Goal: Information Seeking & Learning: Learn about a topic

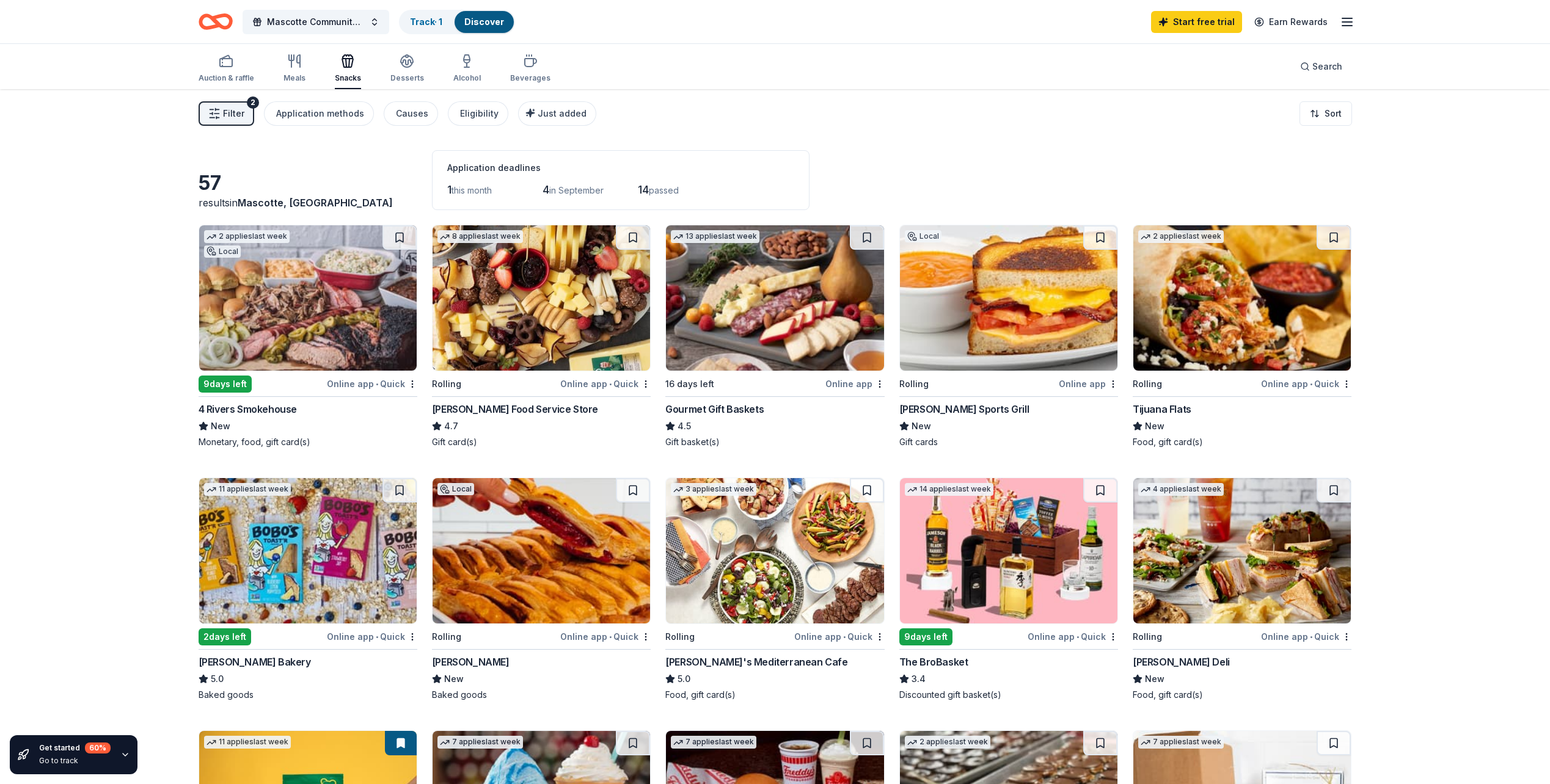
click at [238, 113] on span "Filter" at bounding box center [234, 113] width 22 height 14
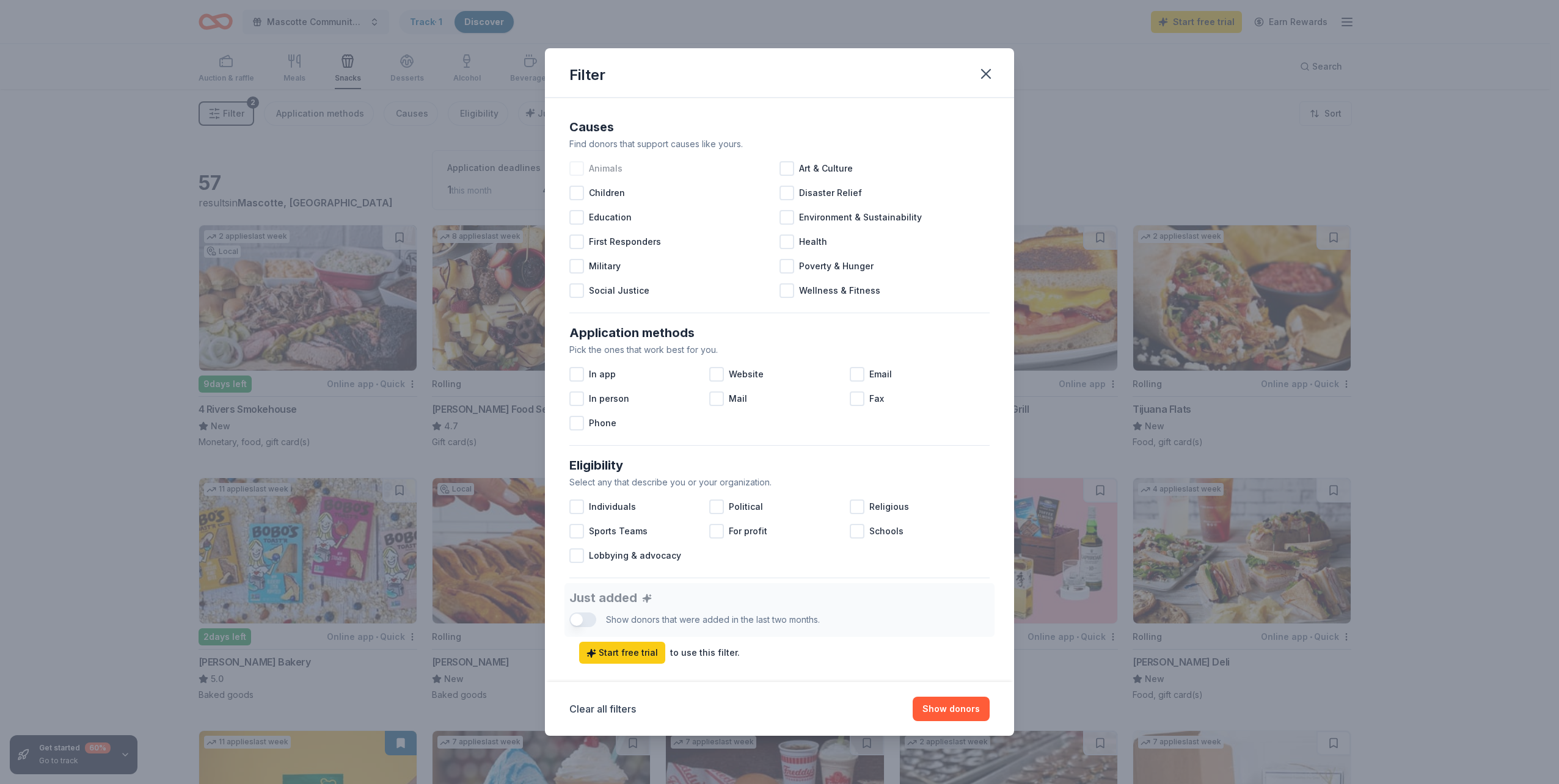
click at [576, 167] on div at bounding box center [577, 169] width 14 height 14
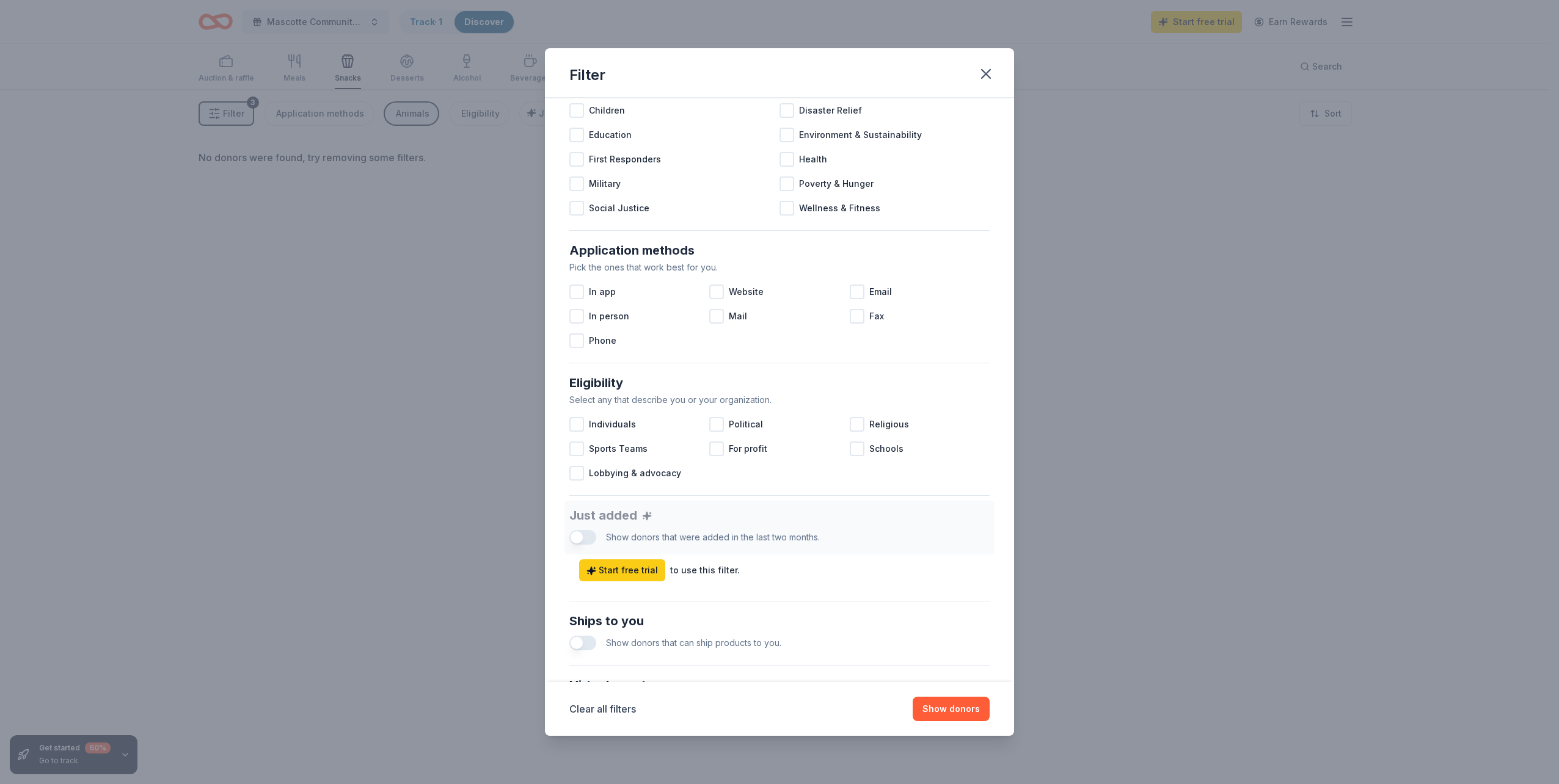
scroll to position [61, 0]
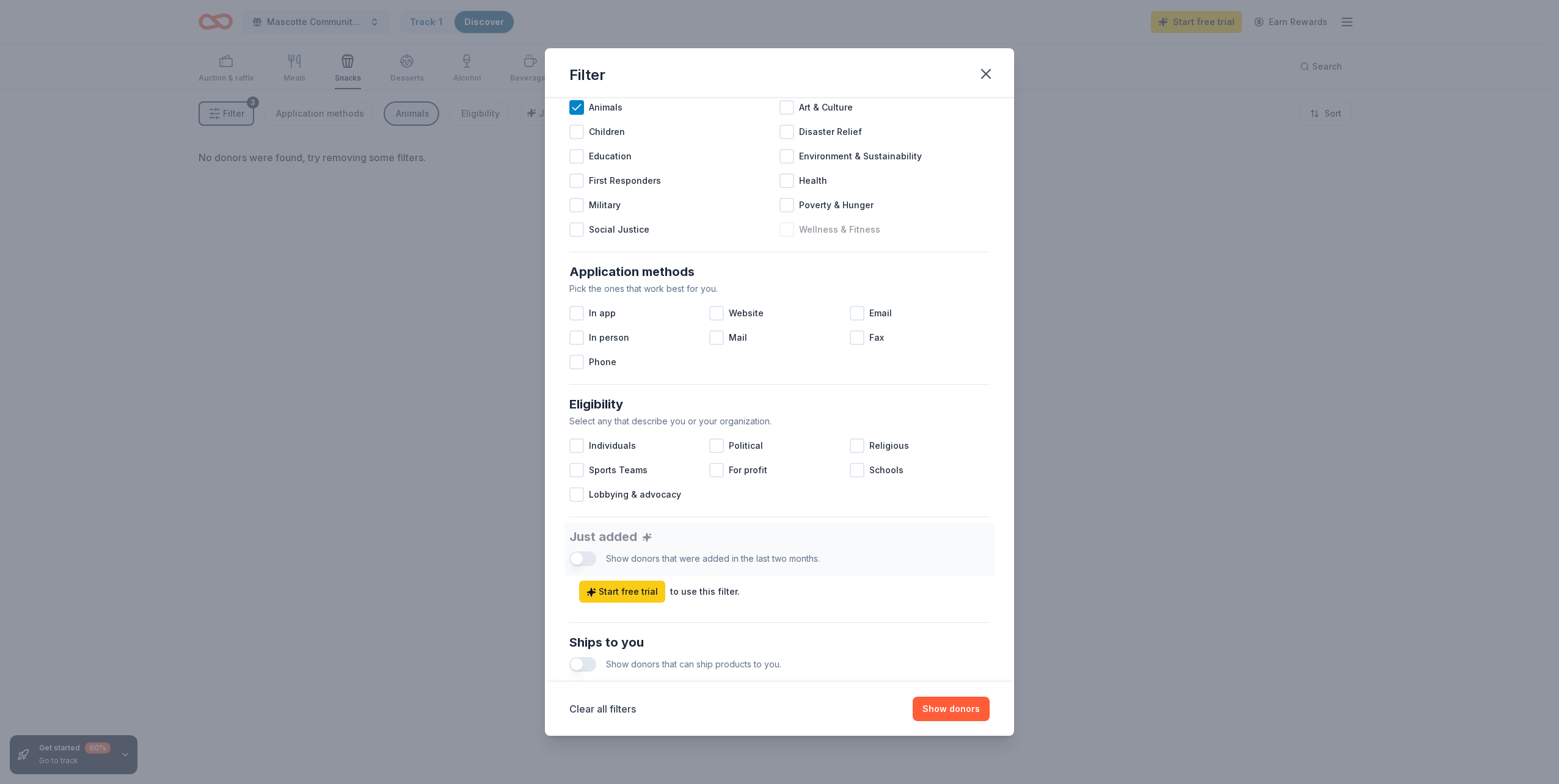
click at [782, 230] on div at bounding box center [787, 230] width 14 height 14
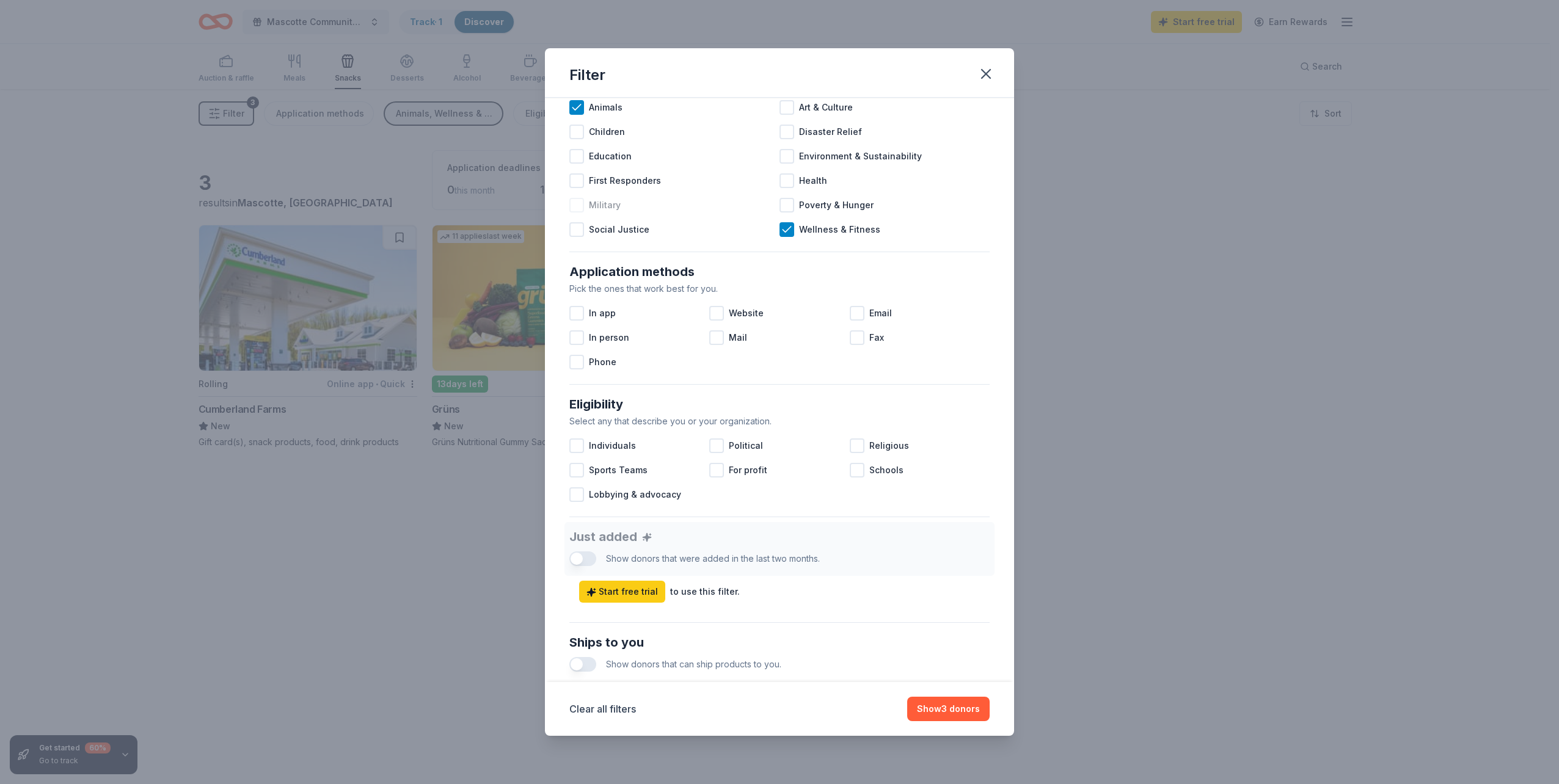
scroll to position [122, 0]
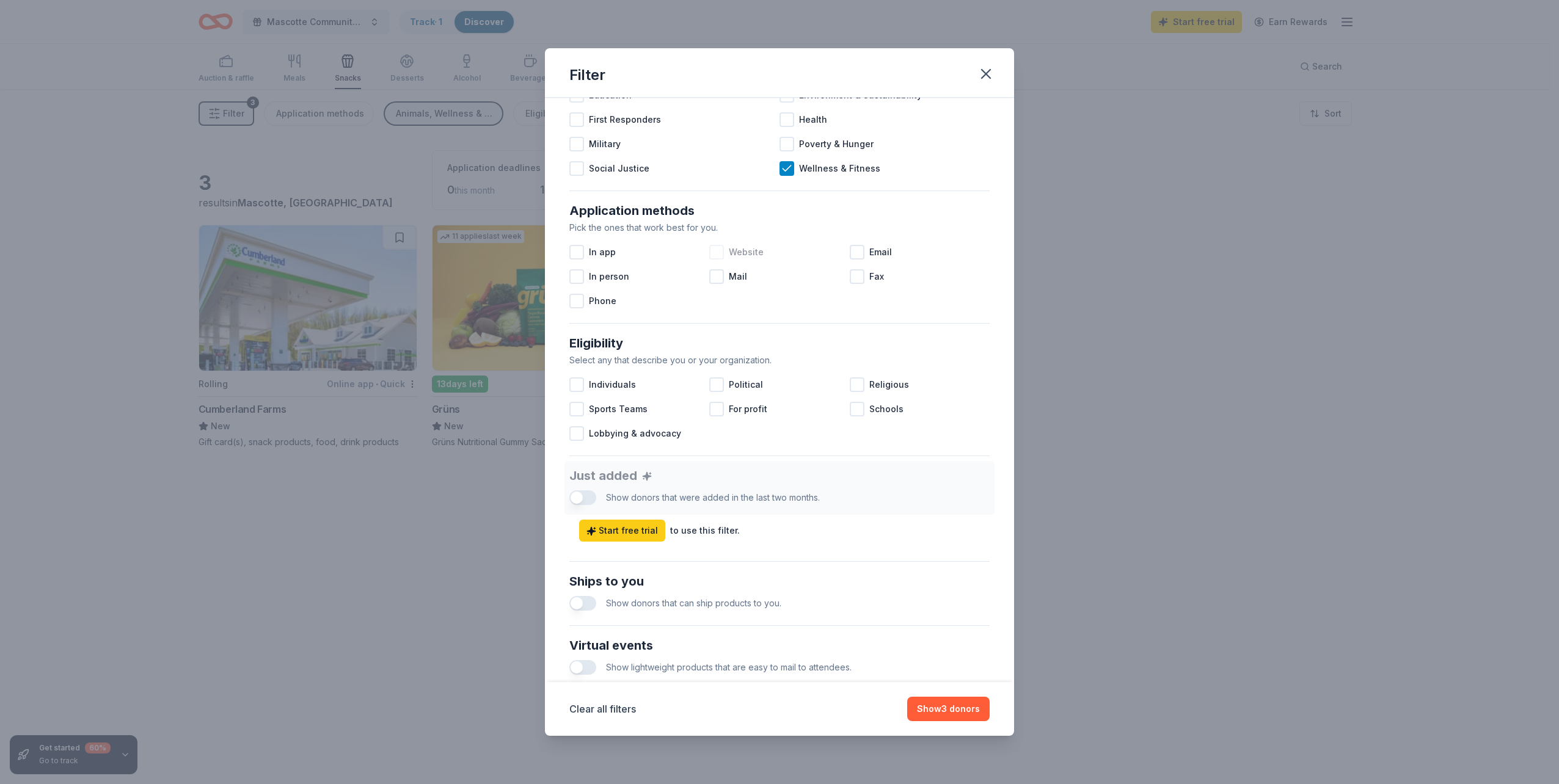
click at [719, 256] on div at bounding box center [717, 252] width 14 height 14
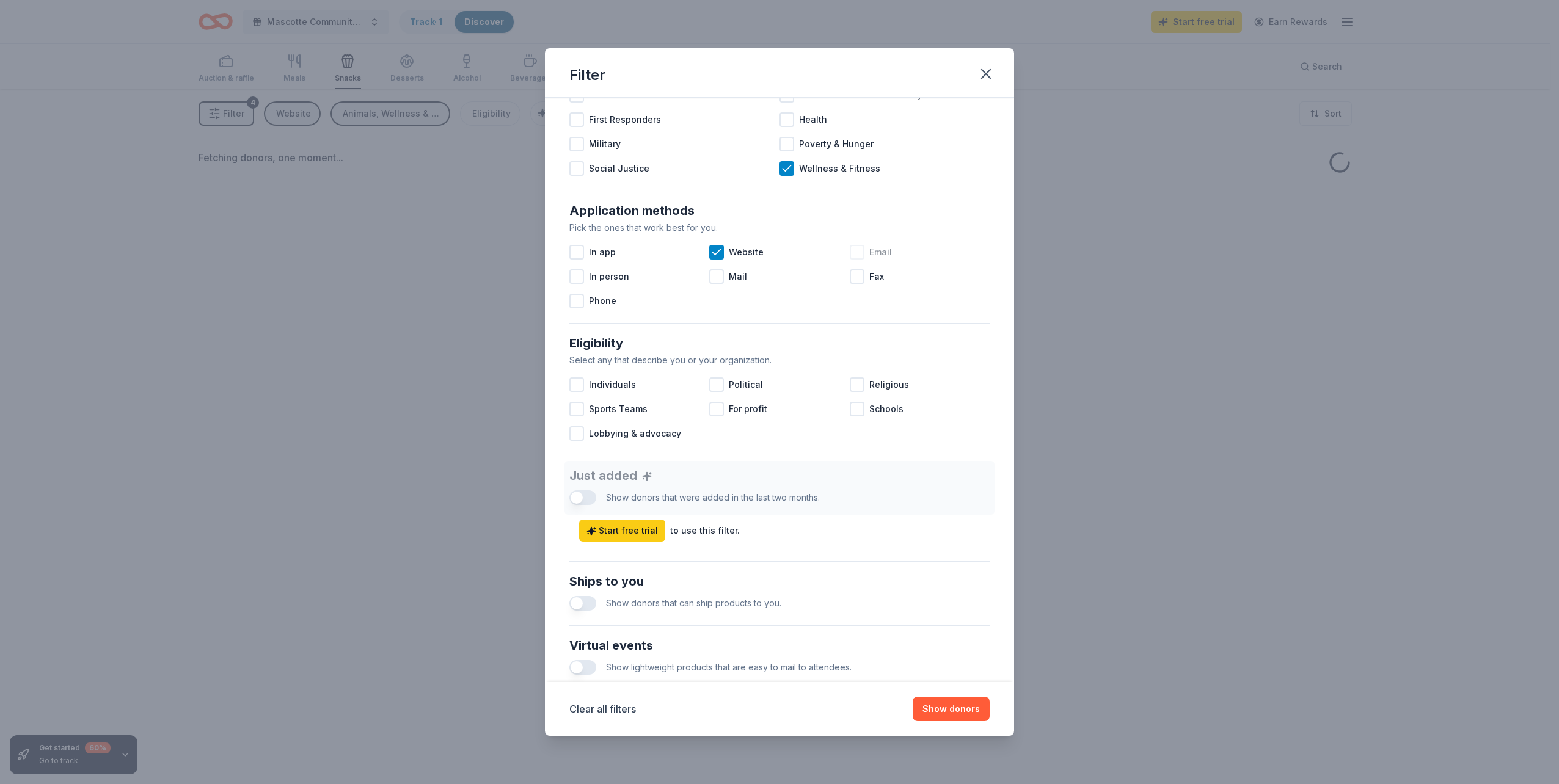
click at [862, 253] on div "Email" at bounding box center [919, 252] width 140 height 24
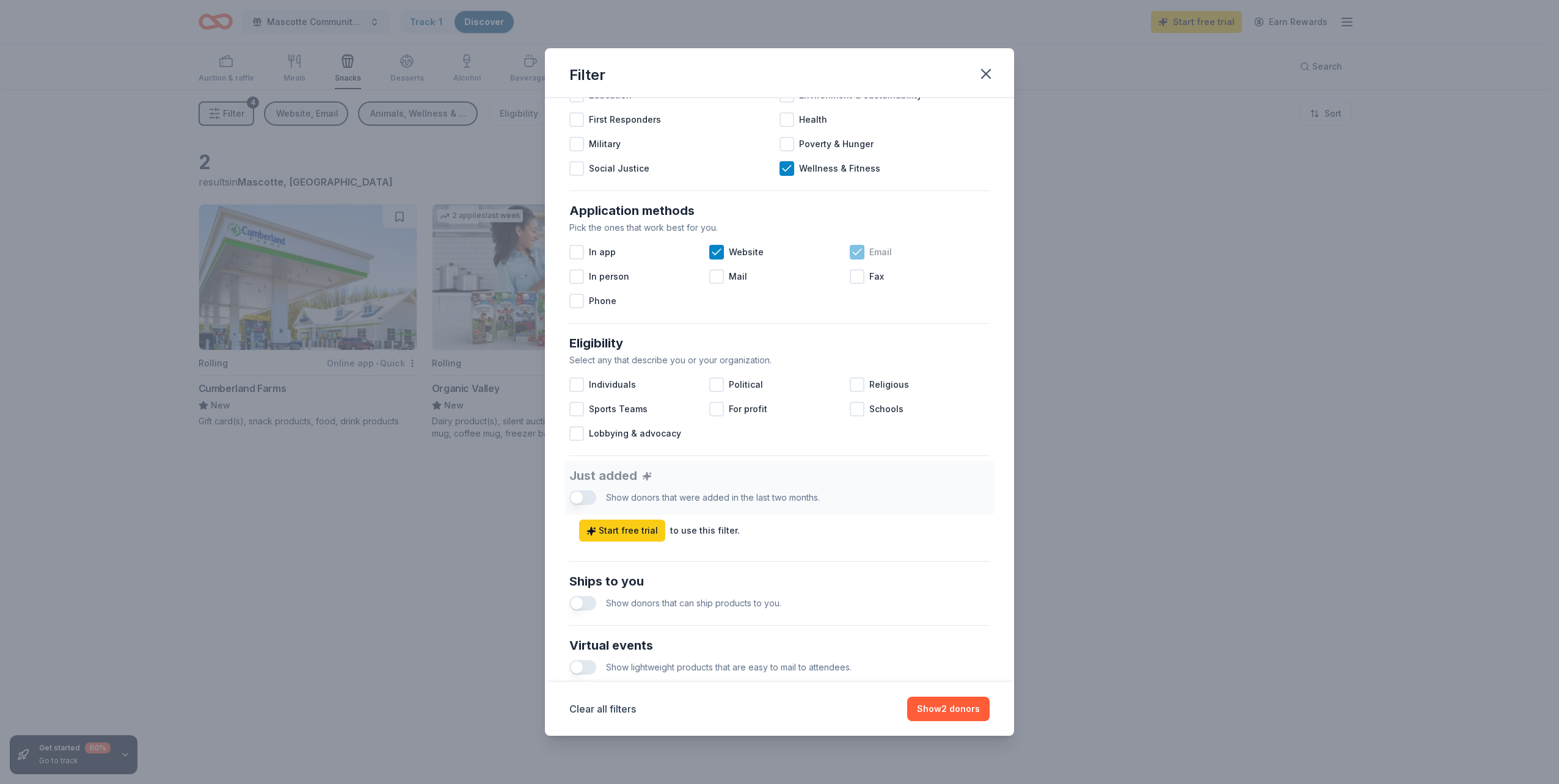
click at [851, 257] on icon at bounding box center [857, 252] width 12 height 12
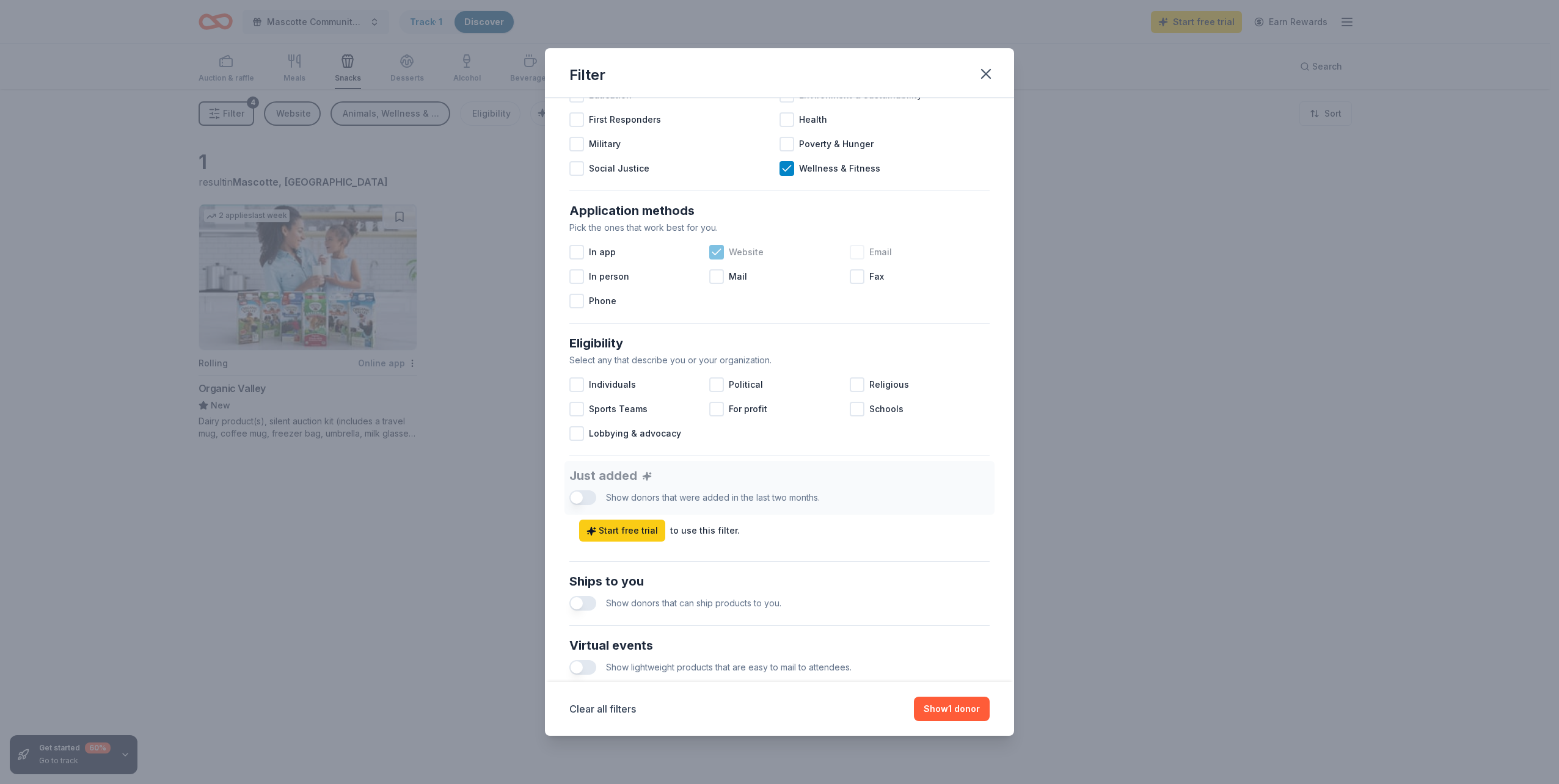
click at [711, 252] on icon at bounding box center [717, 252] width 12 height 12
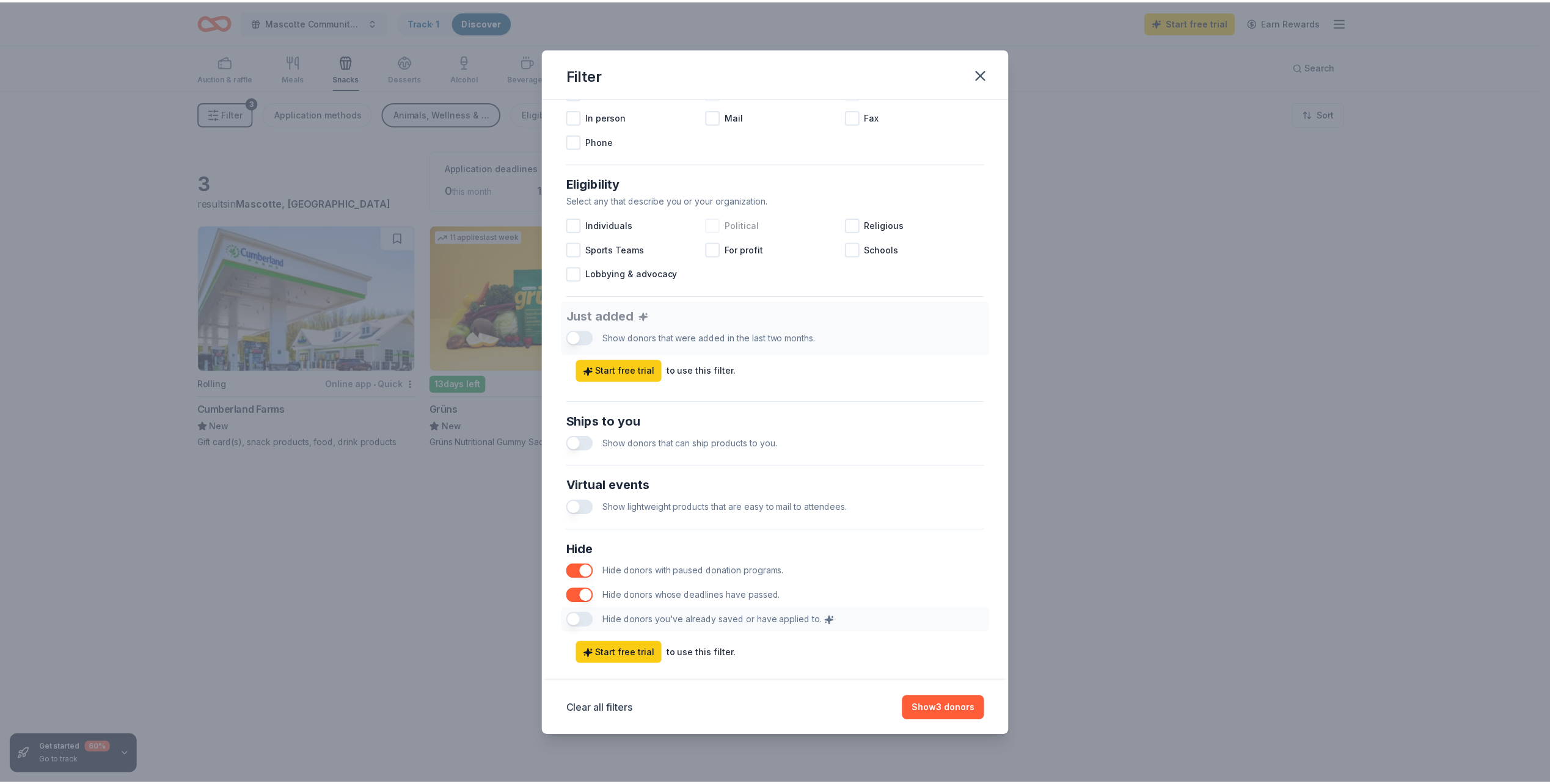
scroll to position [303, 0]
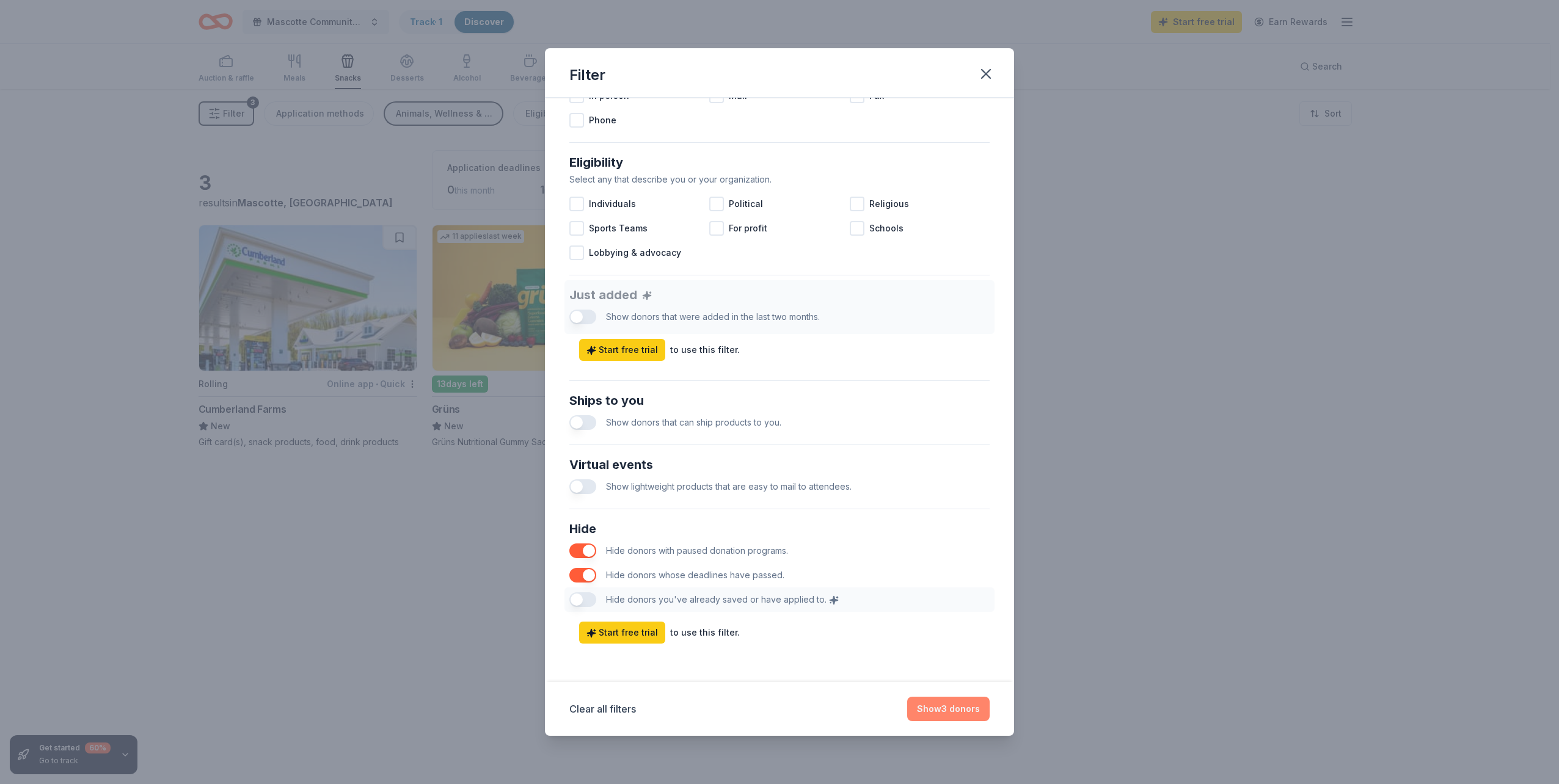
click at [948, 711] on button "Show 3 donors" at bounding box center [948, 709] width 83 height 24
